Goal: Task Accomplishment & Management: Manage account settings

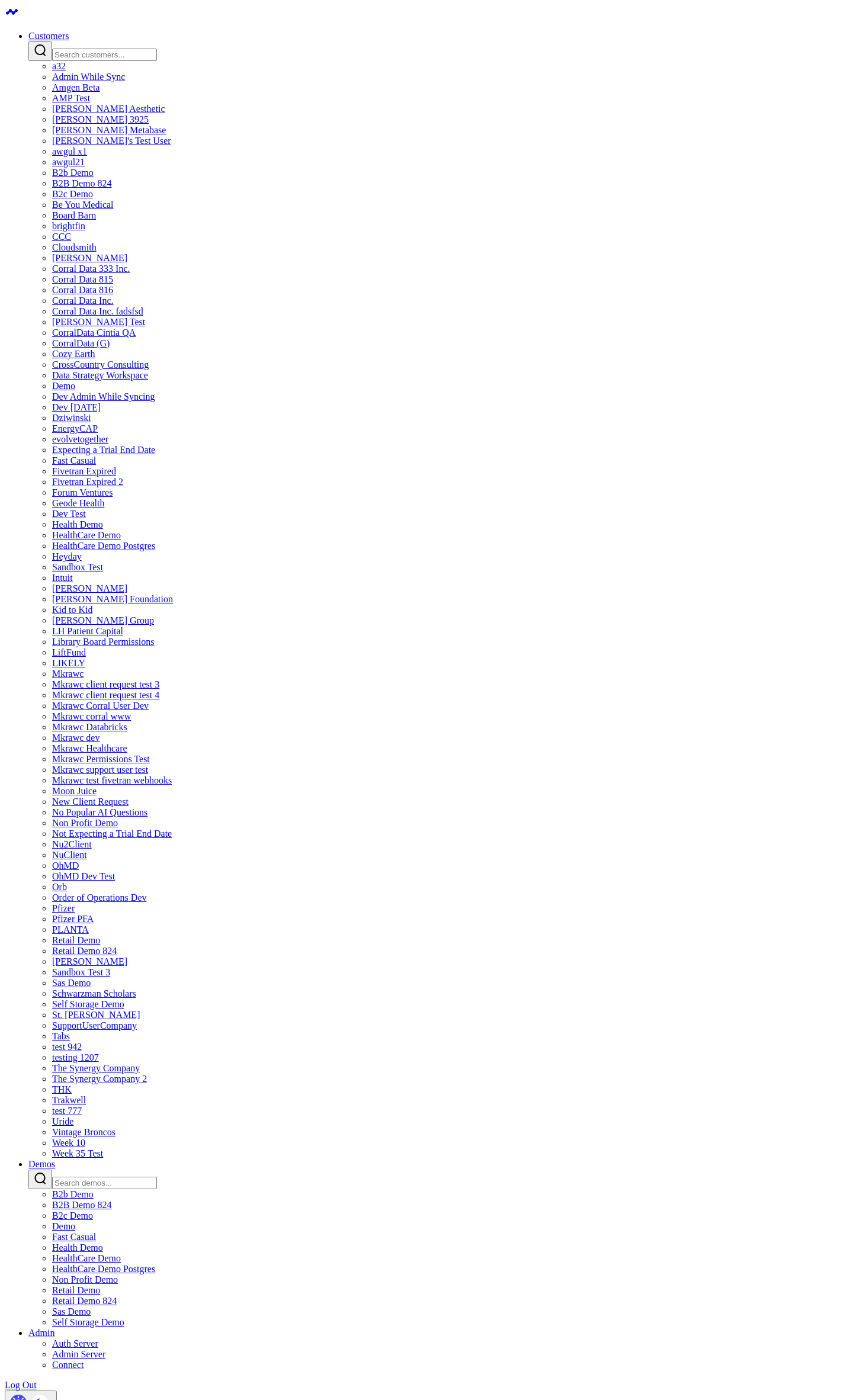
click at [157, 1177] on input "Search demos input" at bounding box center [104, 1183] width 105 height 12
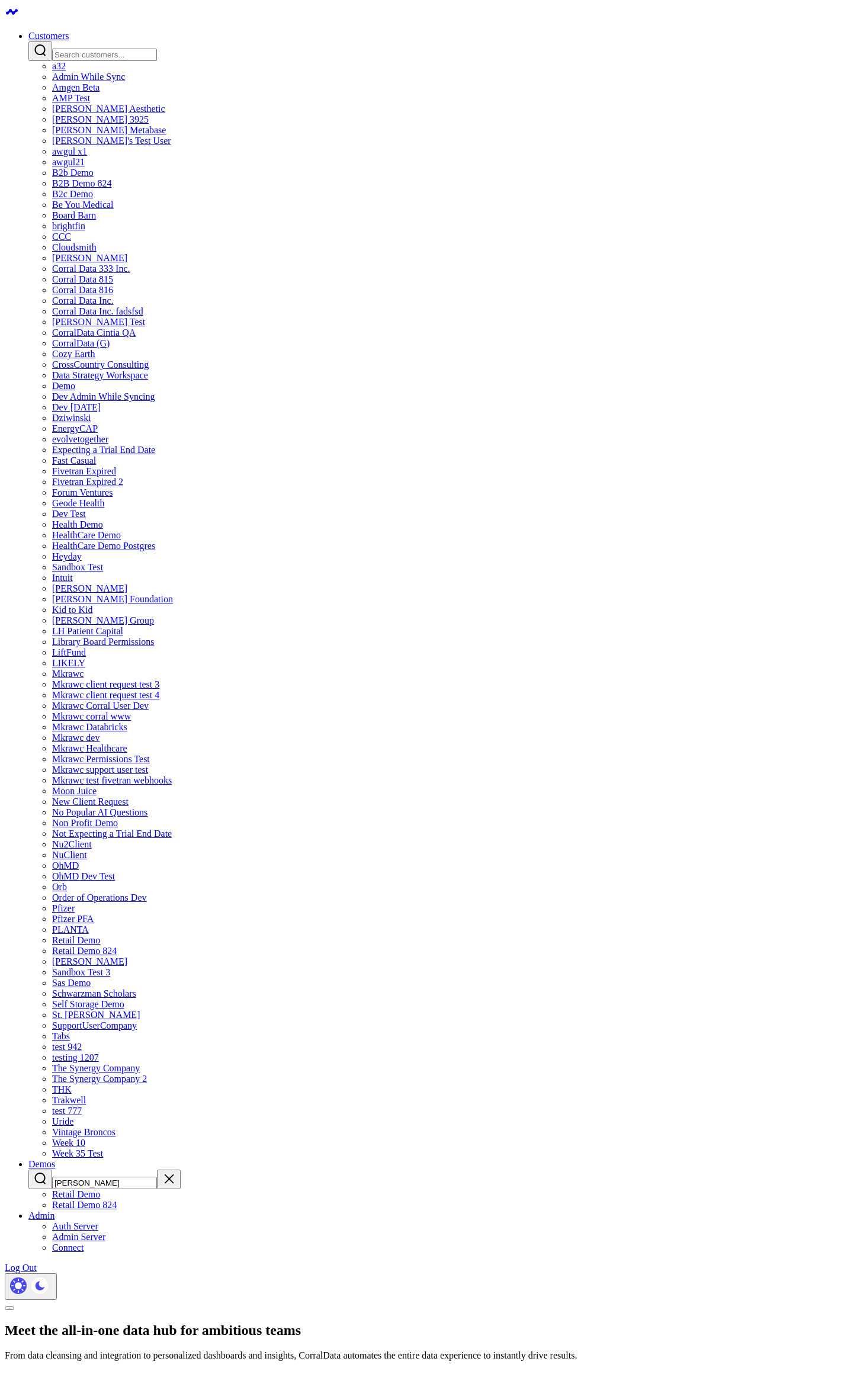
type input "[PERSON_NAME]"
click at [100, 1189] on link "Retail Demo" at bounding box center [76, 1194] width 48 height 10
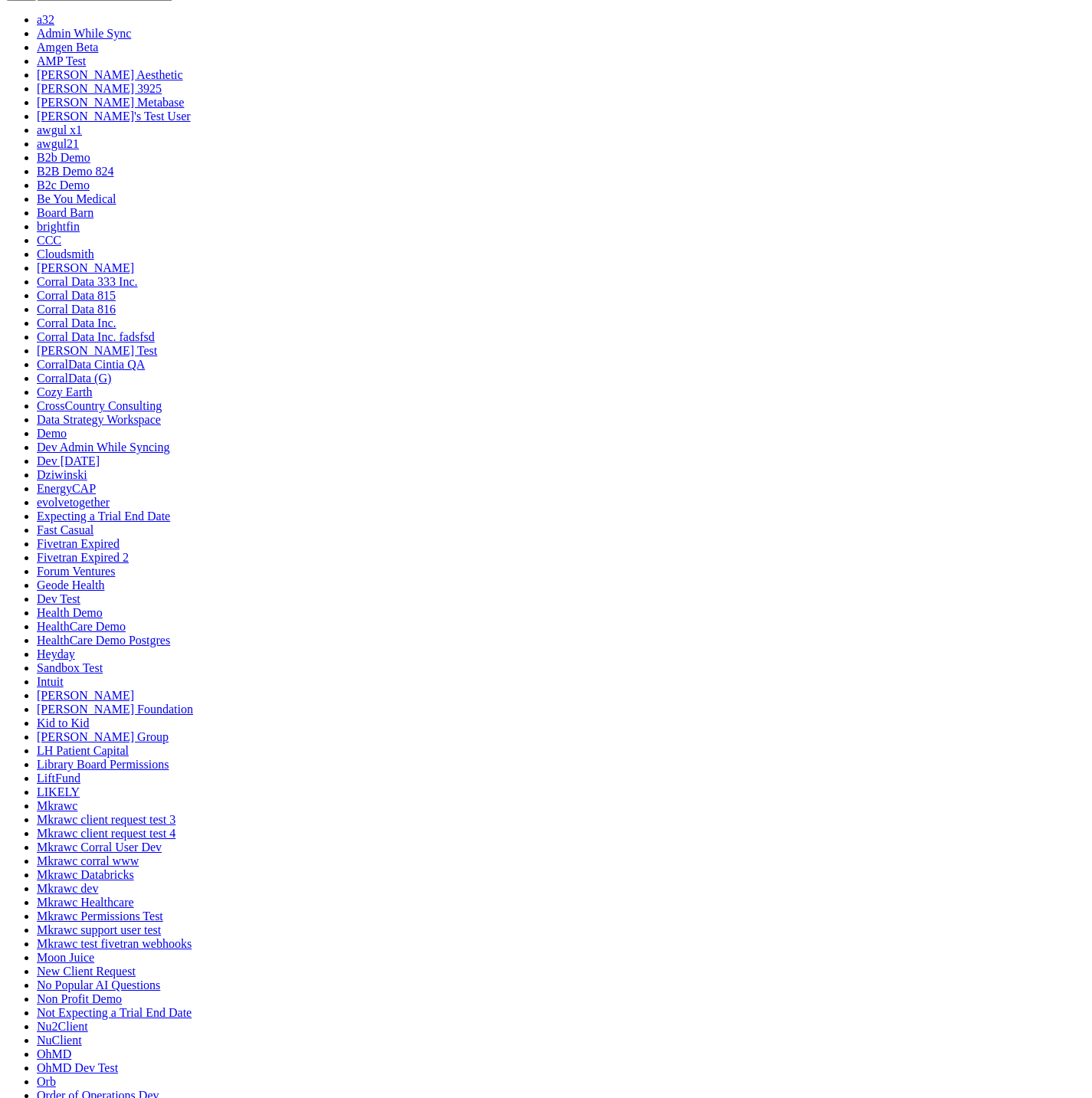
scroll to position [92, 0]
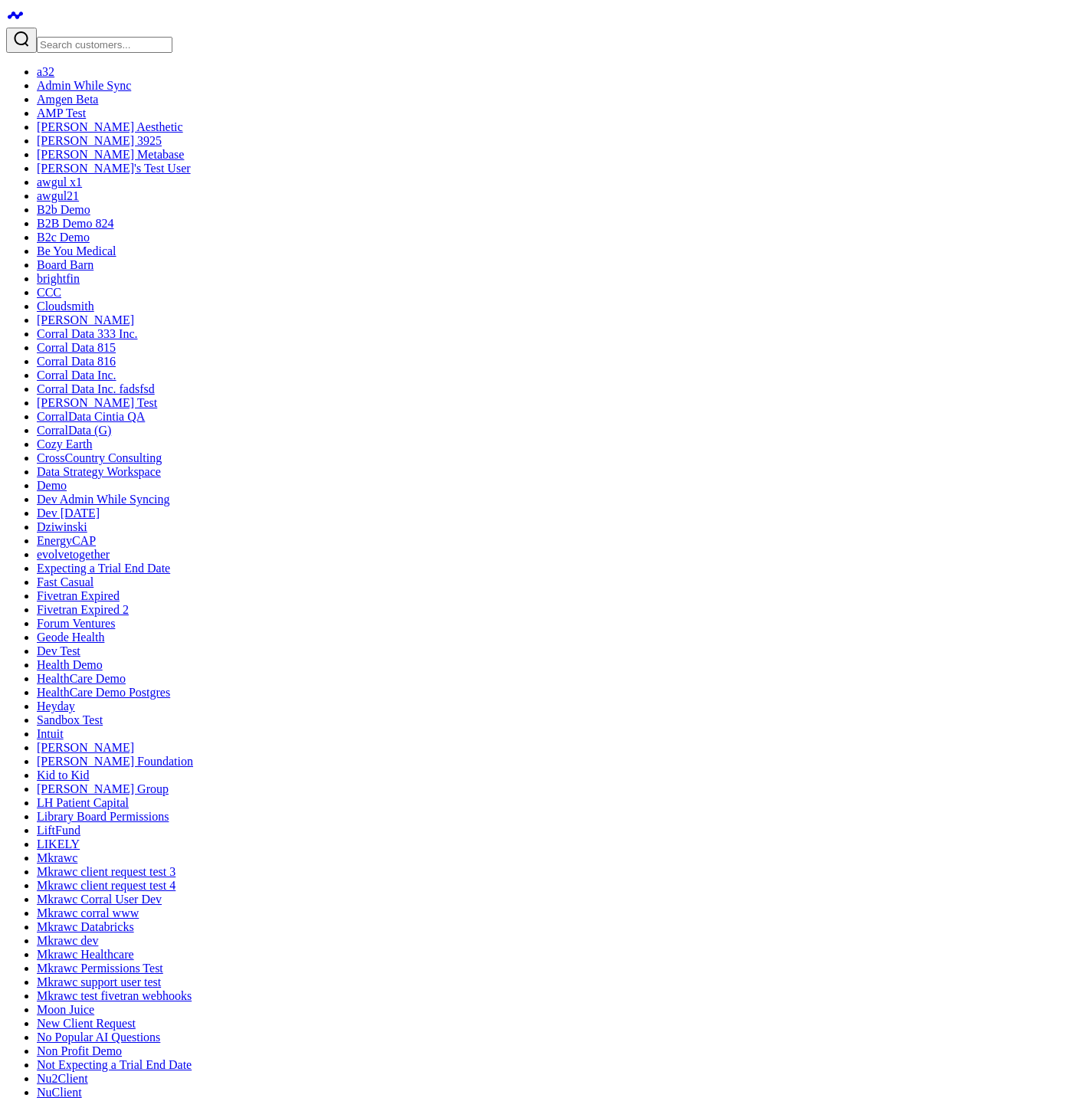
type input "media_insights"
